Goal: Find specific page/section: Find specific page/section

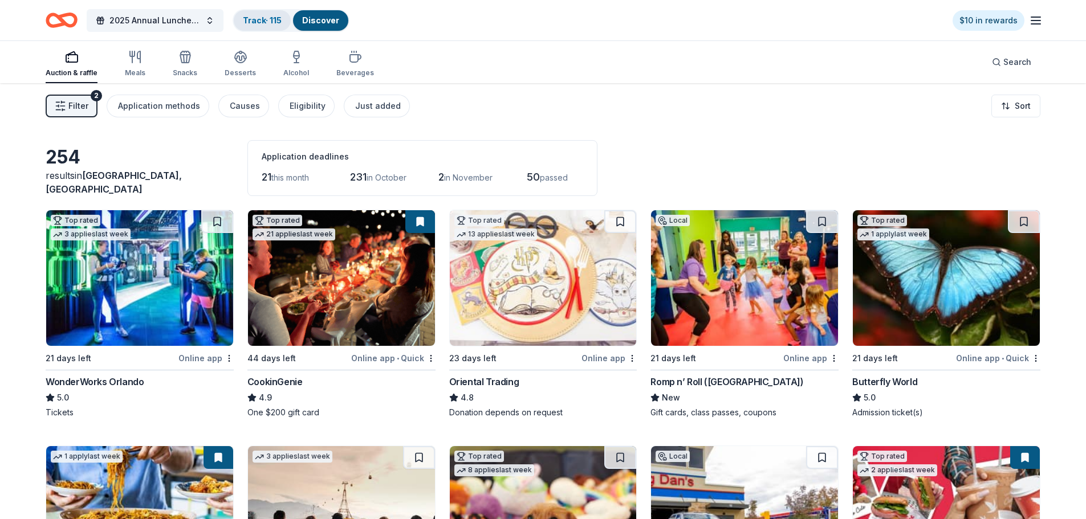
click at [268, 17] on link "Track · 115" at bounding box center [262, 20] width 39 height 10
click at [259, 21] on link "Track · 115" at bounding box center [262, 20] width 39 height 10
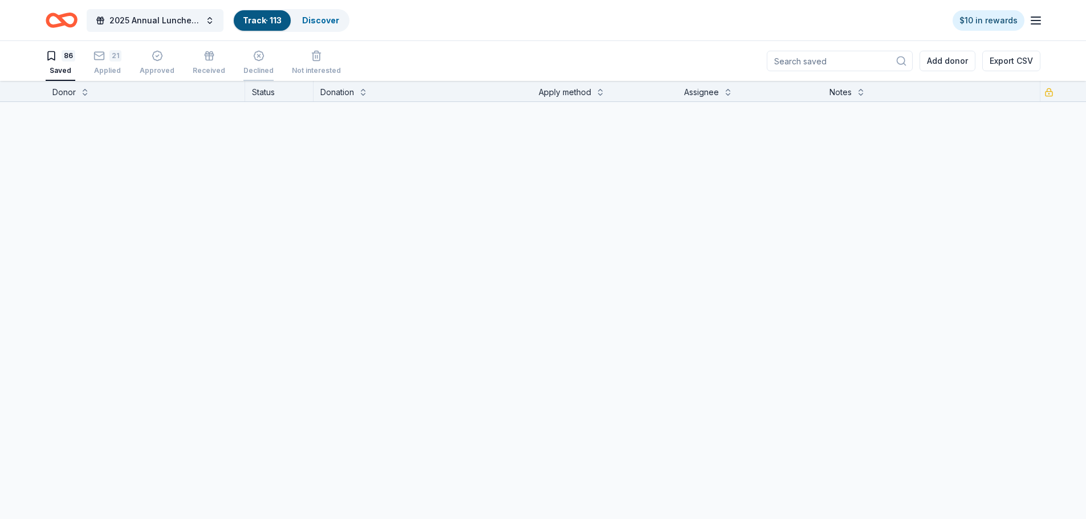
scroll to position [1, 0]
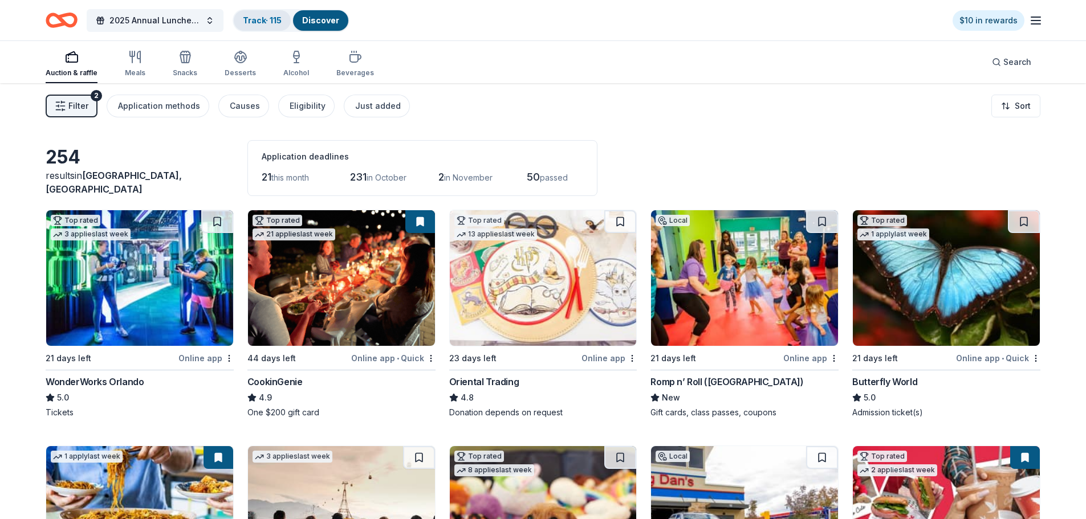
click at [251, 17] on link "Track · 115" at bounding box center [262, 20] width 39 height 10
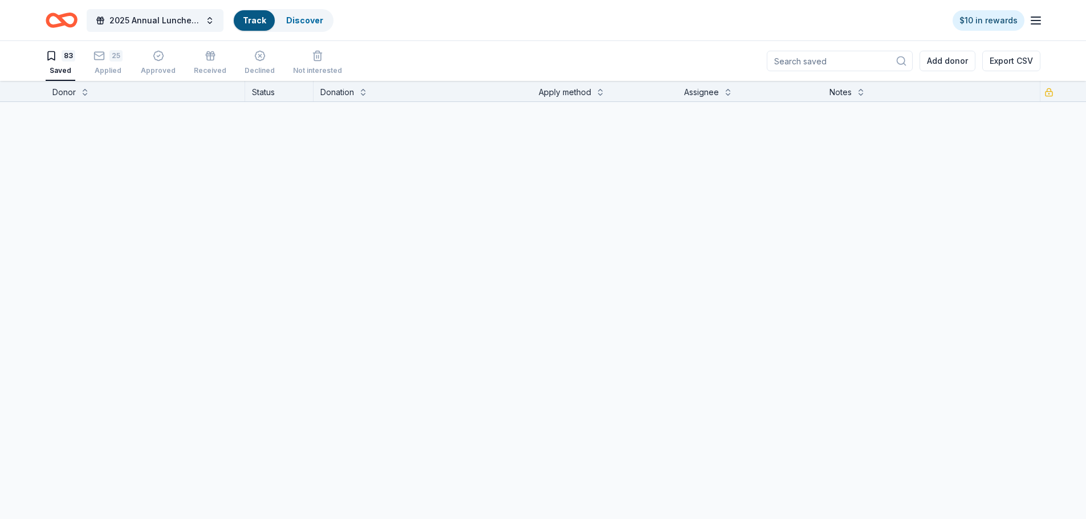
scroll to position [1, 0]
